Goal: Information Seeking & Learning: Learn about a topic

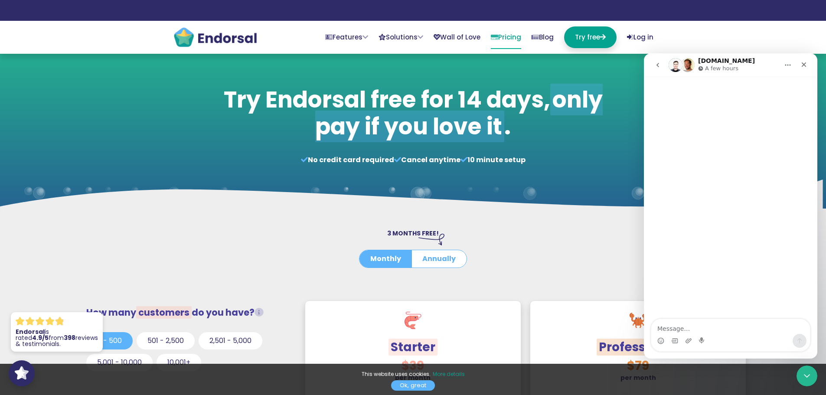
click at [546, 268] on div at bounding box center [413, 273] width 400 height 11
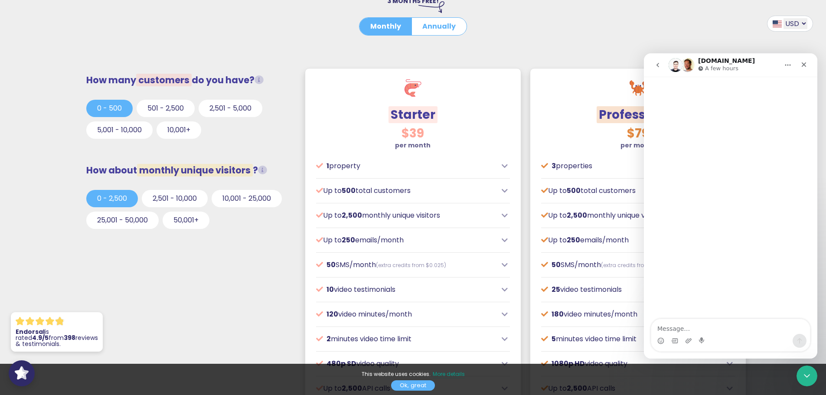
scroll to position [217, 0]
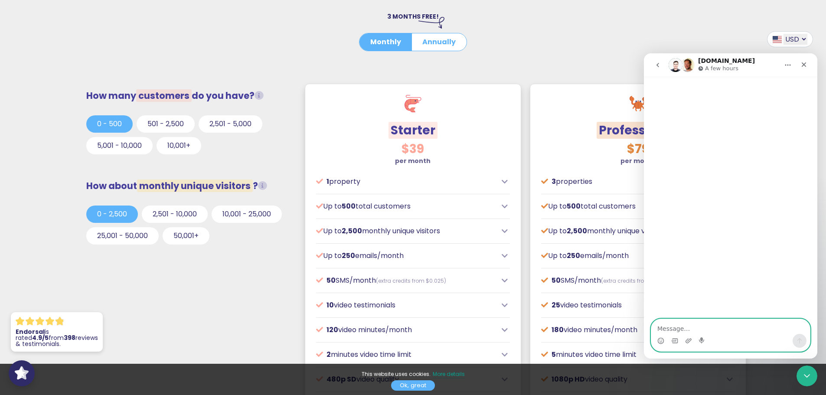
click at [671, 326] on textarea "Message…" at bounding box center [730, 326] width 159 height 15
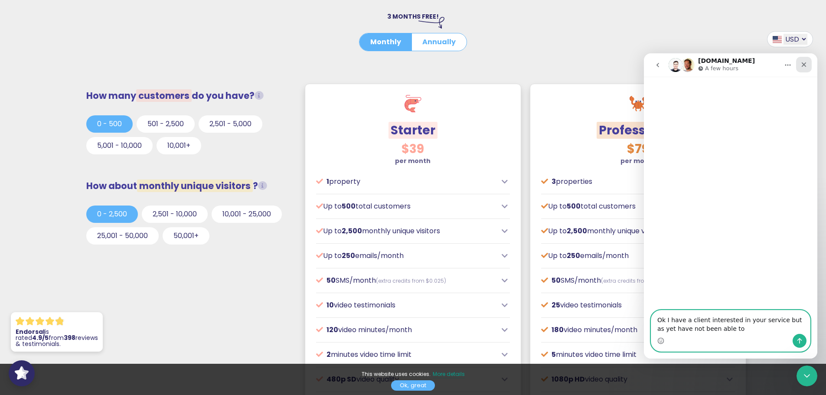
type textarea "Ok I have a client interested in your service but as yet have not been able to"
click at [798, 65] on div "Close" at bounding box center [804, 65] width 16 height 16
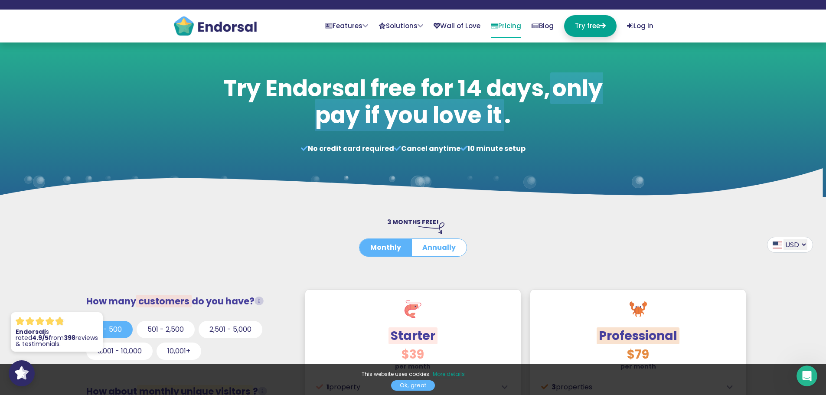
scroll to position [0, 0]
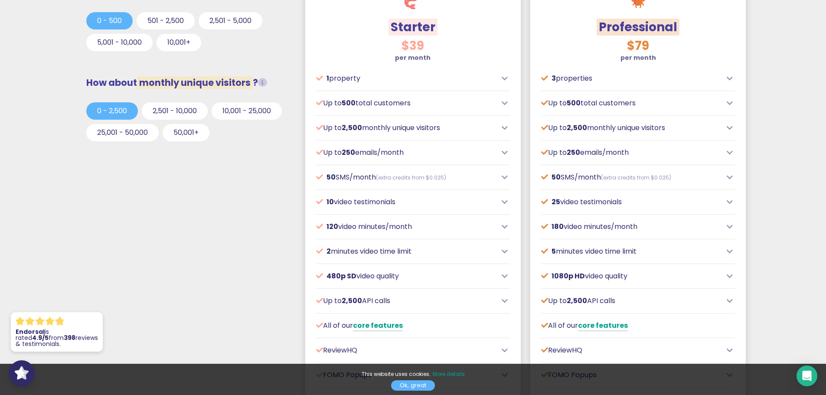
scroll to position [347, 0]
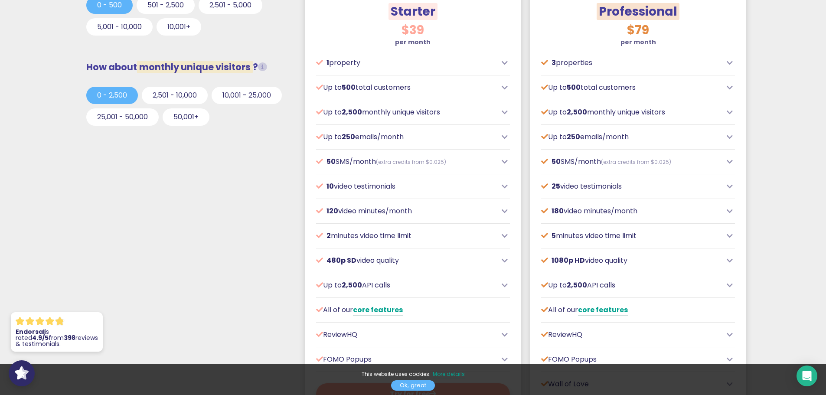
click at [506, 87] on icon at bounding box center [504, 87] width 6 height 7
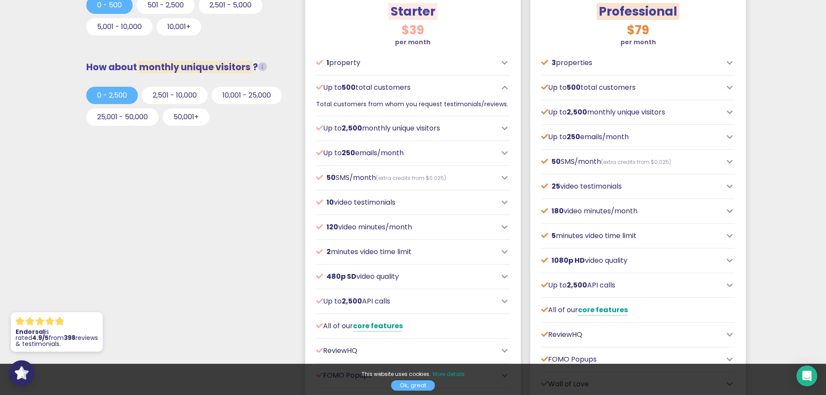
click at [502, 88] on icon at bounding box center [504, 87] width 6 height 7
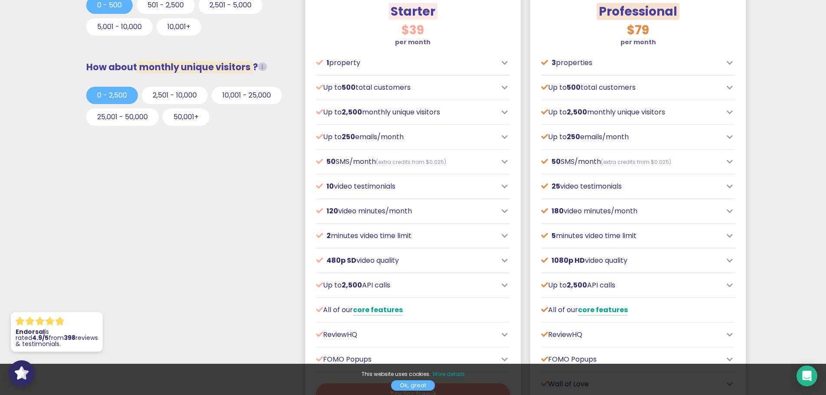
click at [502, 88] on icon at bounding box center [504, 87] width 6 height 7
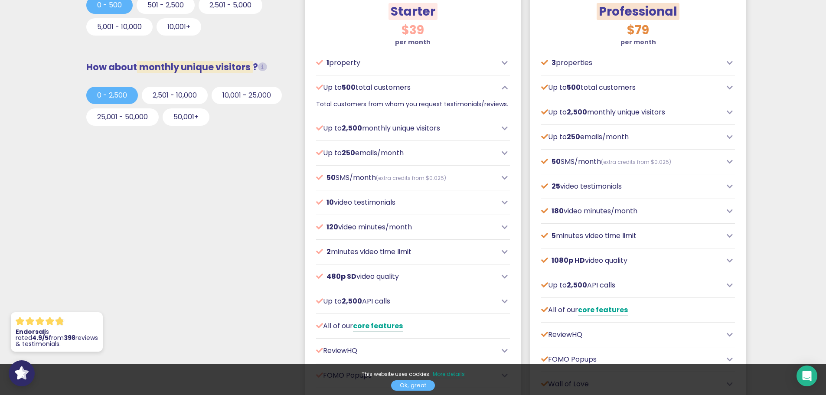
click at [502, 88] on icon at bounding box center [504, 87] width 6 height 7
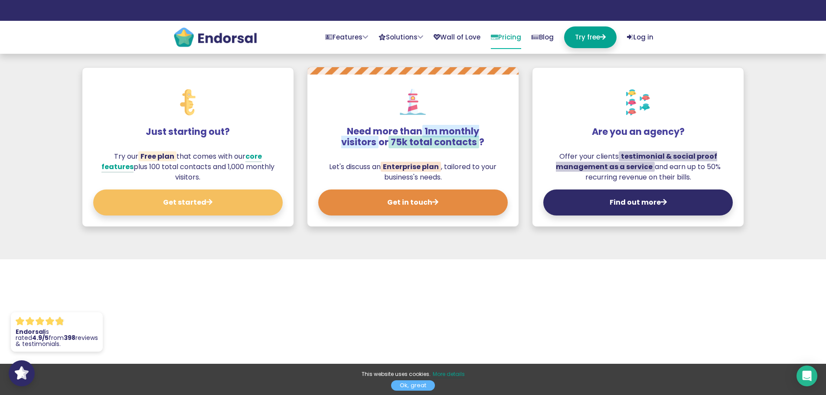
scroll to position [910, 0]
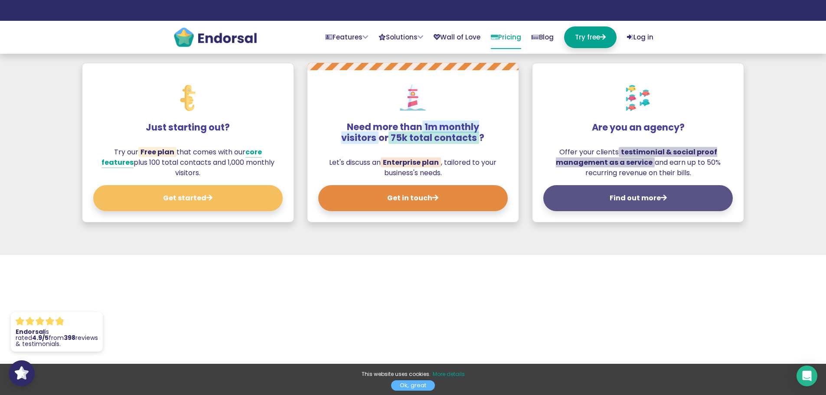
click at [634, 198] on button "Find out more" at bounding box center [637, 198] width 189 height 26
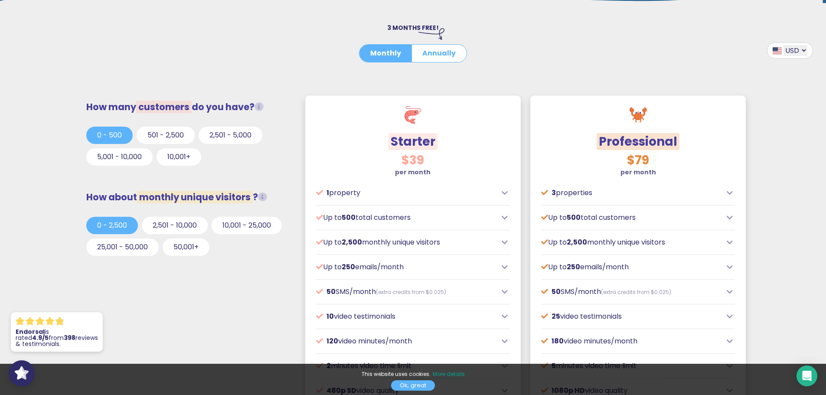
scroll to position [260, 0]
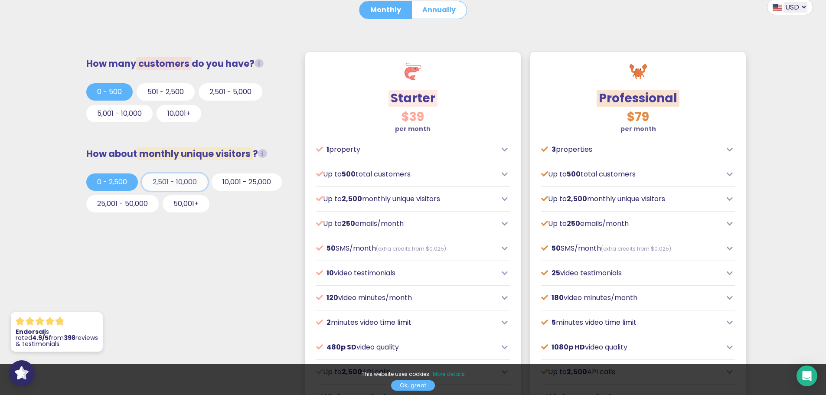
click at [177, 179] on button "2,501 - 10,000" at bounding box center [175, 181] width 66 height 17
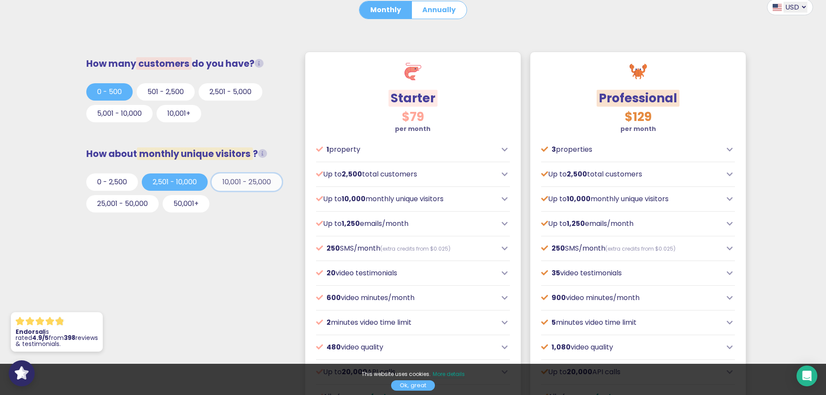
click at [260, 187] on button "10,001 - 25,000" at bounding box center [246, 181] width 70 height 17
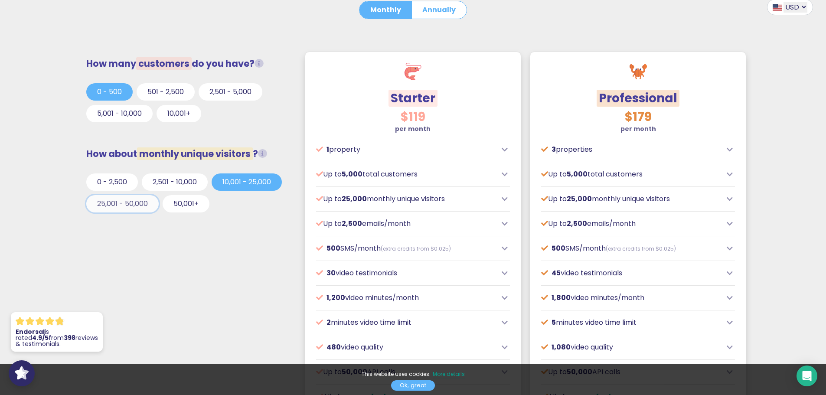
click at [120, 204] on button "25,001 - 50,000" at bounding box center [122, 203] width 72 height 17
click at [190, 203] on button "50,001+" at bounding box center [186, 203] width 47 height 17
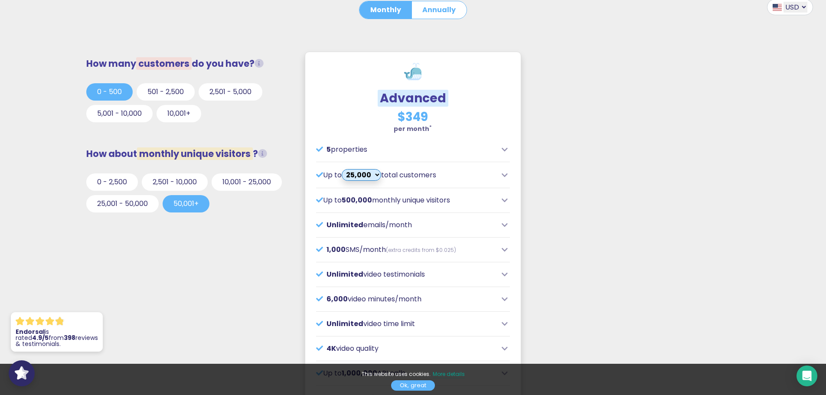
click at [369, 173] on select "25,000 35,000 45,000 55,000 65,000 75,000" at bounding box center [360, 175] width 39 height 12
select select "6"
click at [346, 169] on select "25,000 35,000 45,000 55,000 65,000 75,000" at bounding box center [360, 175] width 39 height 12
click at [117, 178] on button "0 - 2,500" at bounding box center [112, 181] width 52 height 17
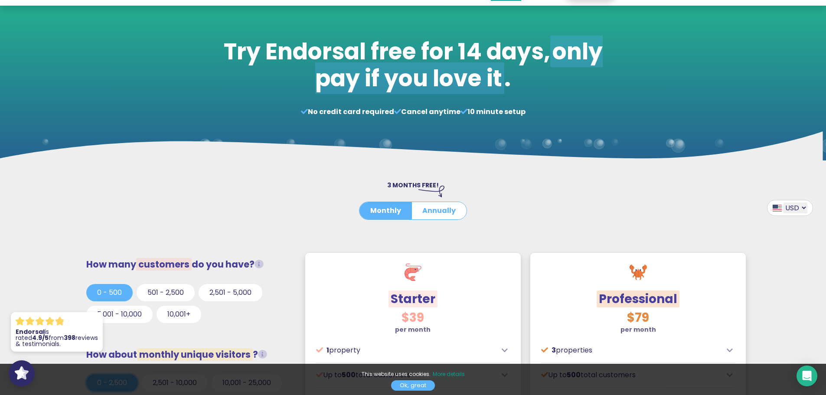
scroll to position [0, 0]
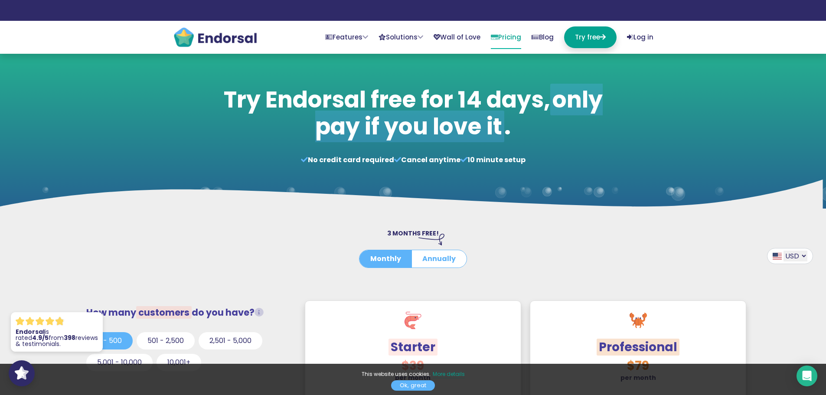
click at [228, 36] on img at bounding box center [215, 37] width 85 height 22
